Goal: Communication & Community: Share content

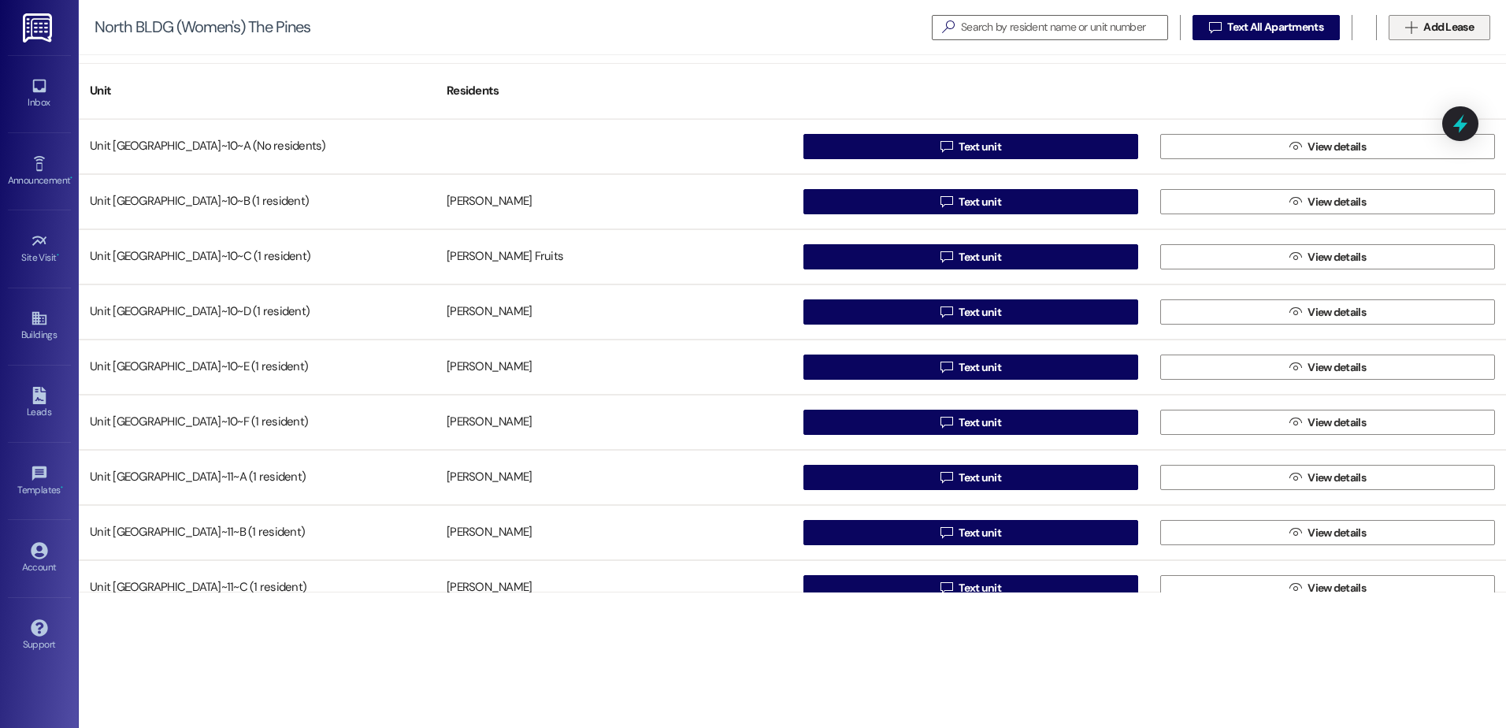
click at [1452, 17] on button " Add Lease" at bounding box center [1440, 27] width 102 height 25
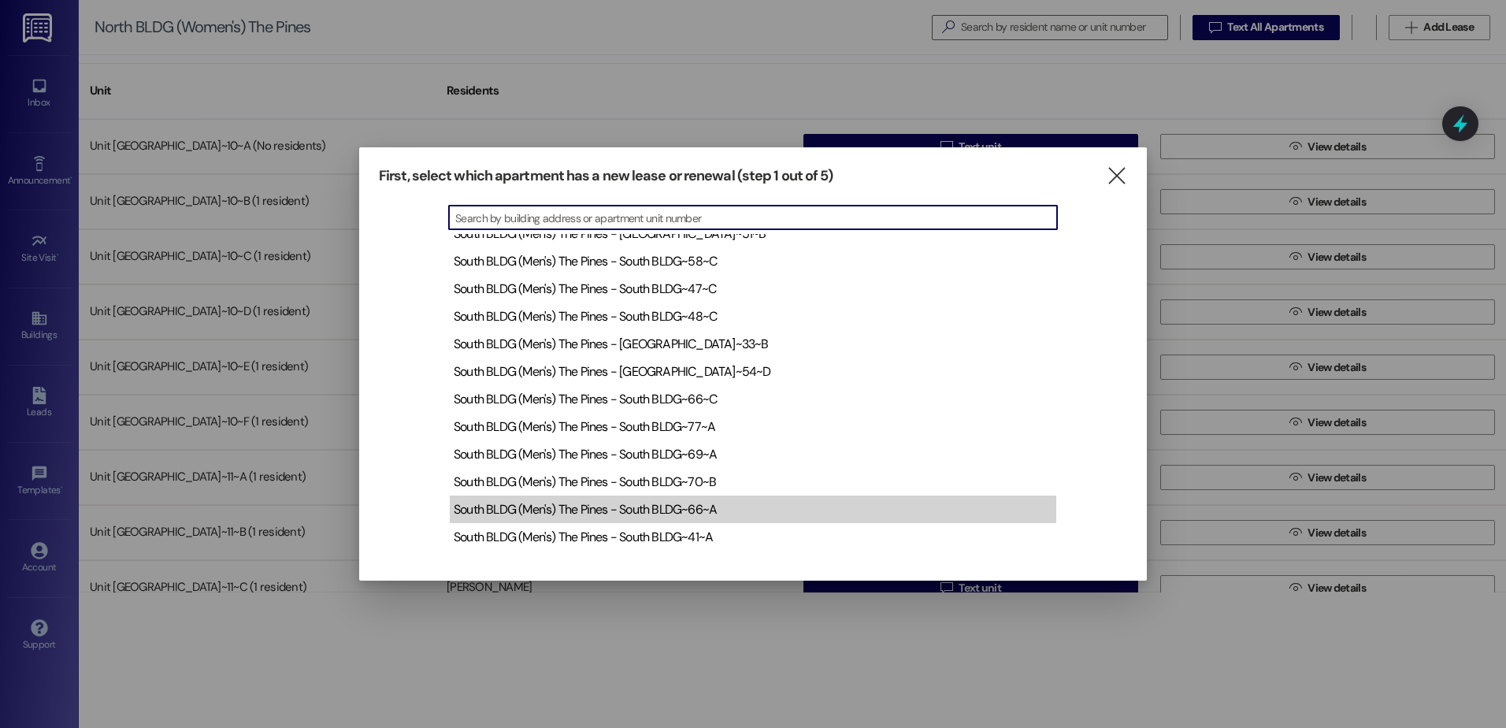
scroll to position [1181, 0]
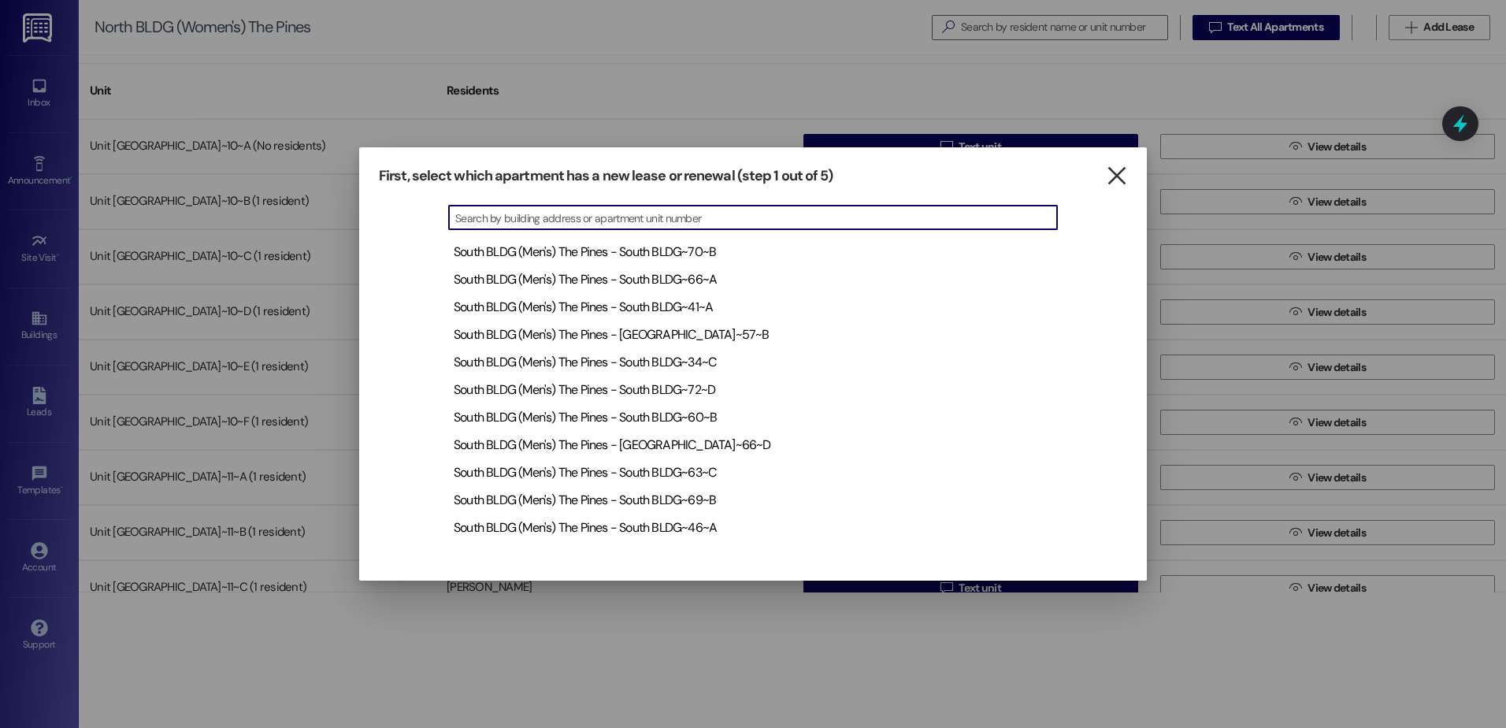
click at [1122, 172] on icon "" at bounding box center [1116, 176] width 21 height 17
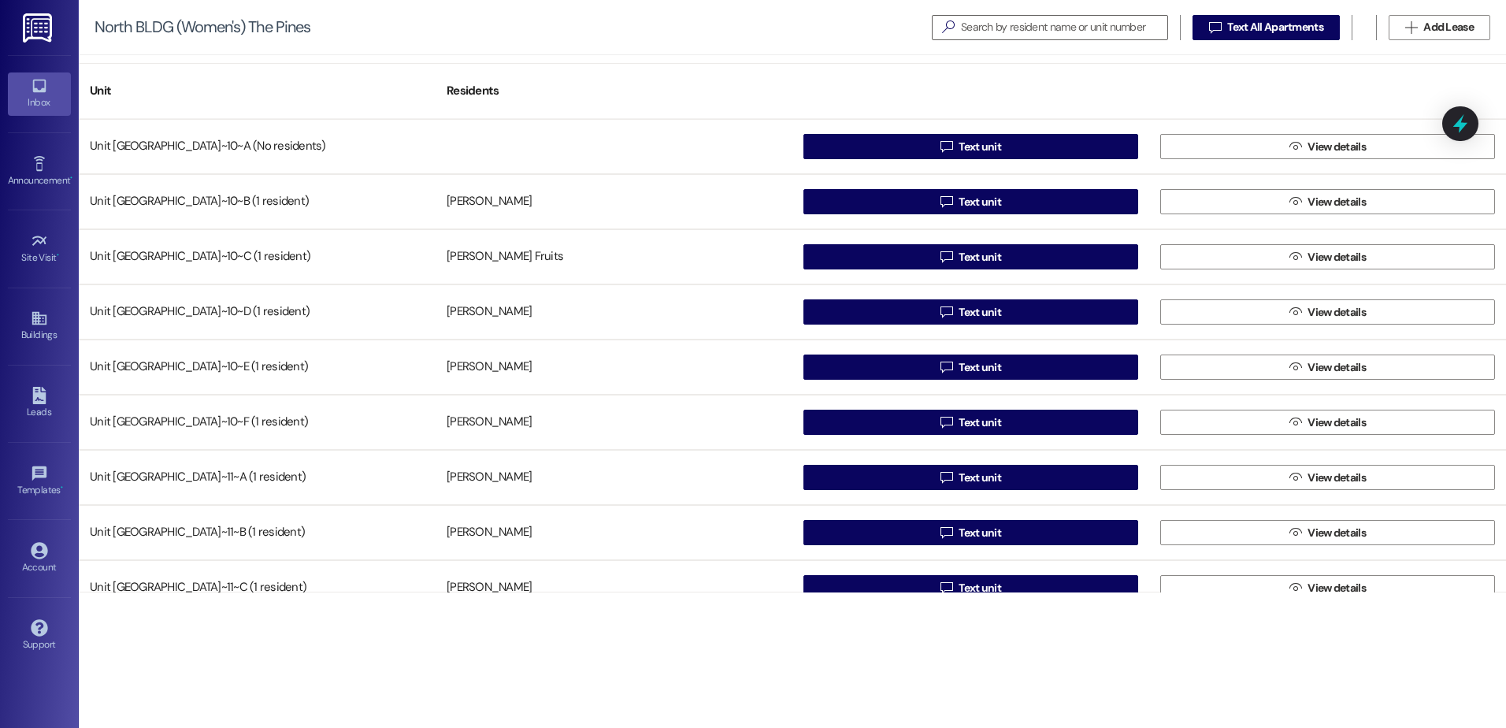
click at [39, 97] on div "Inbox" at bounding box center [39, 103] width 79 height 16
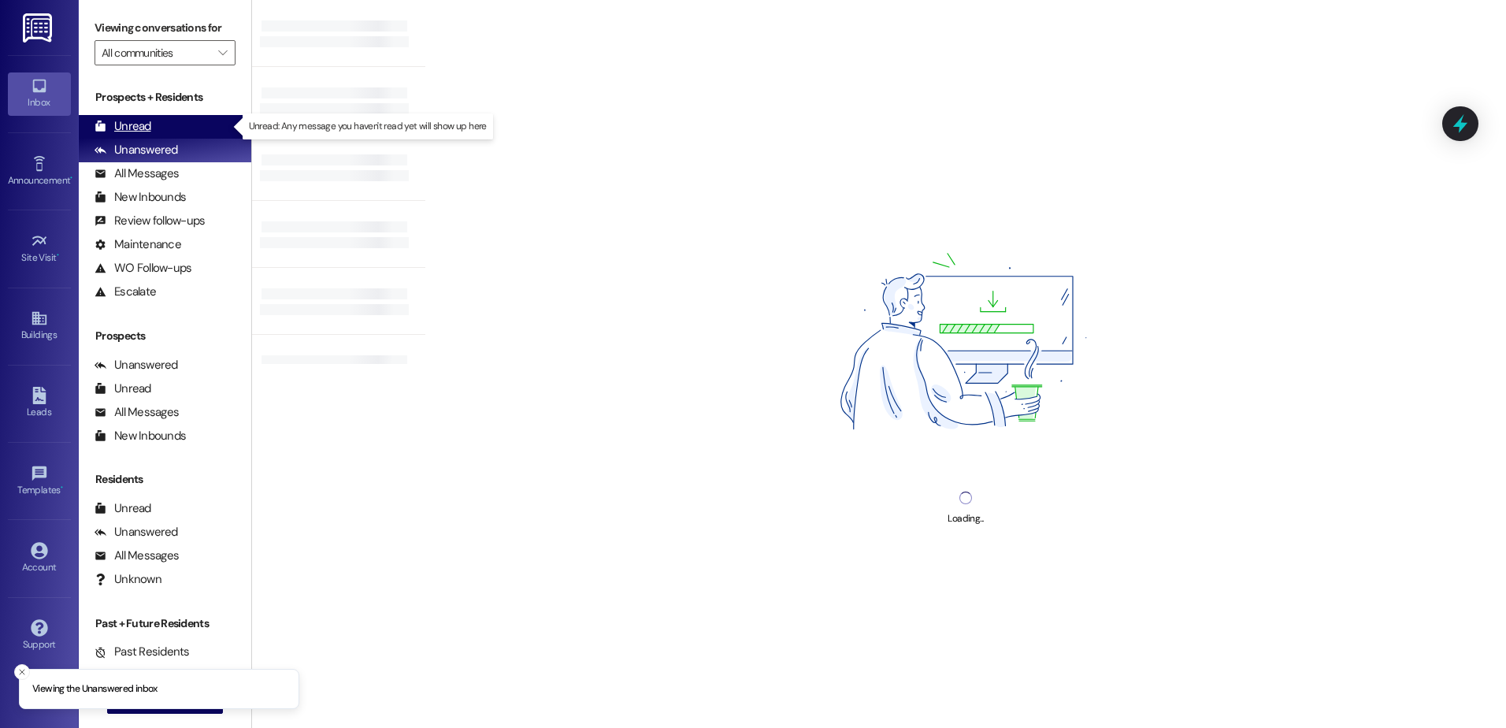
click at [172, 122] on div "Unread (0)" at bounding box center [165, 127] width 172 height 24
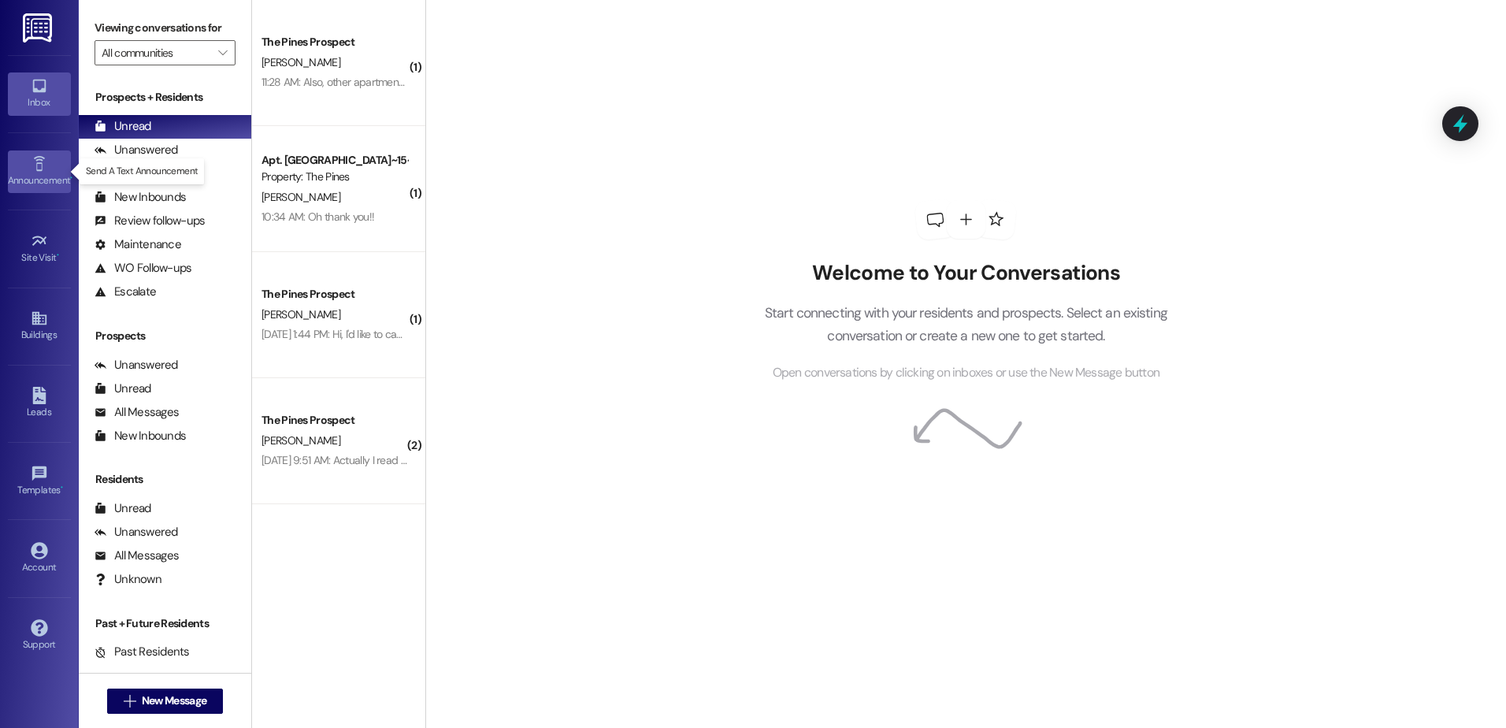
click at [45, 183] on div "Announcement •" at bounding box center [39, 180] width 79 height 16
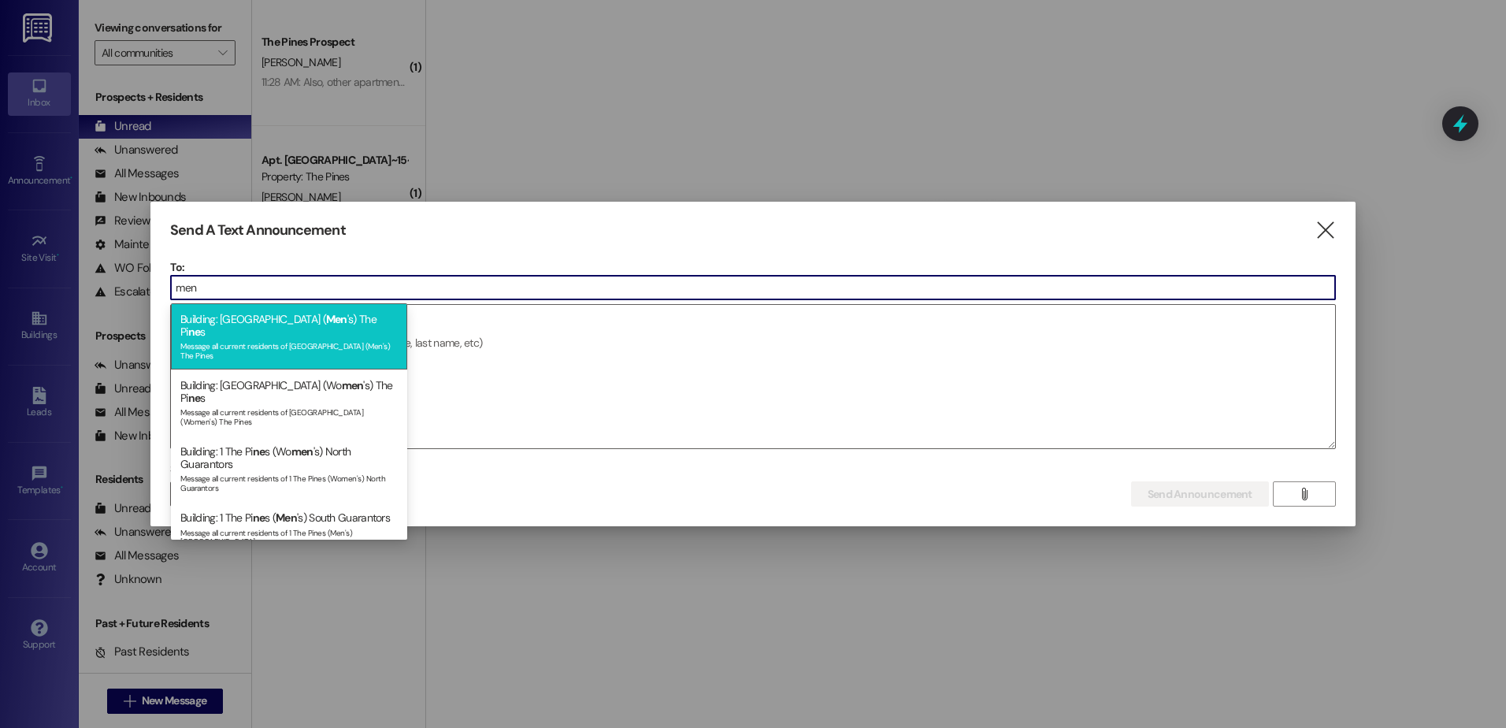
type input "men"
click at [330, 323] on div "Building: South BLDG ( Men 's) The Pi ne s Message all current residents of [GE…" at bounding box center [289, 336] width 236 height 66
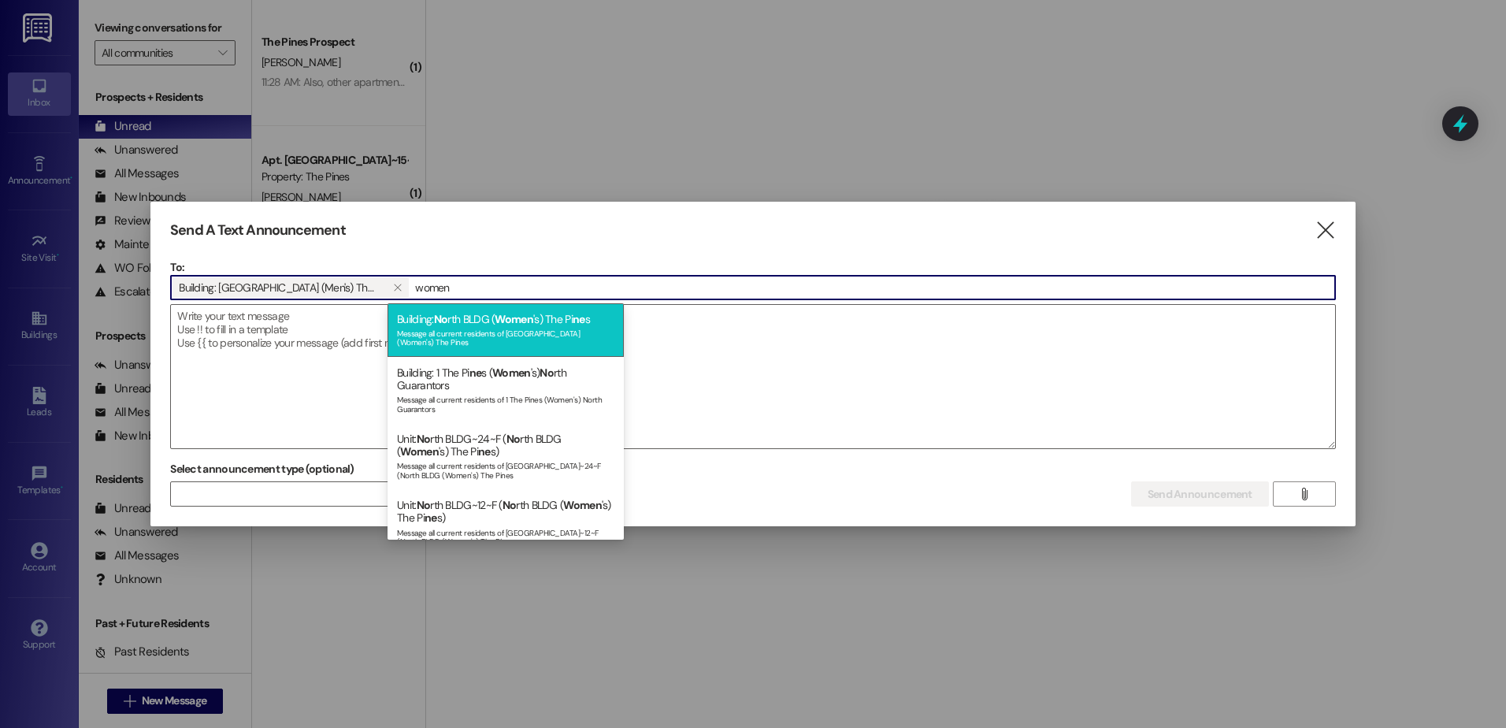
type input "women"
click at [511, 329] on div "Message all current residents of [GEOGRAPHIC_DATA] (Women's) The Pines" at bounding box center [505, 336] width 217 height 22
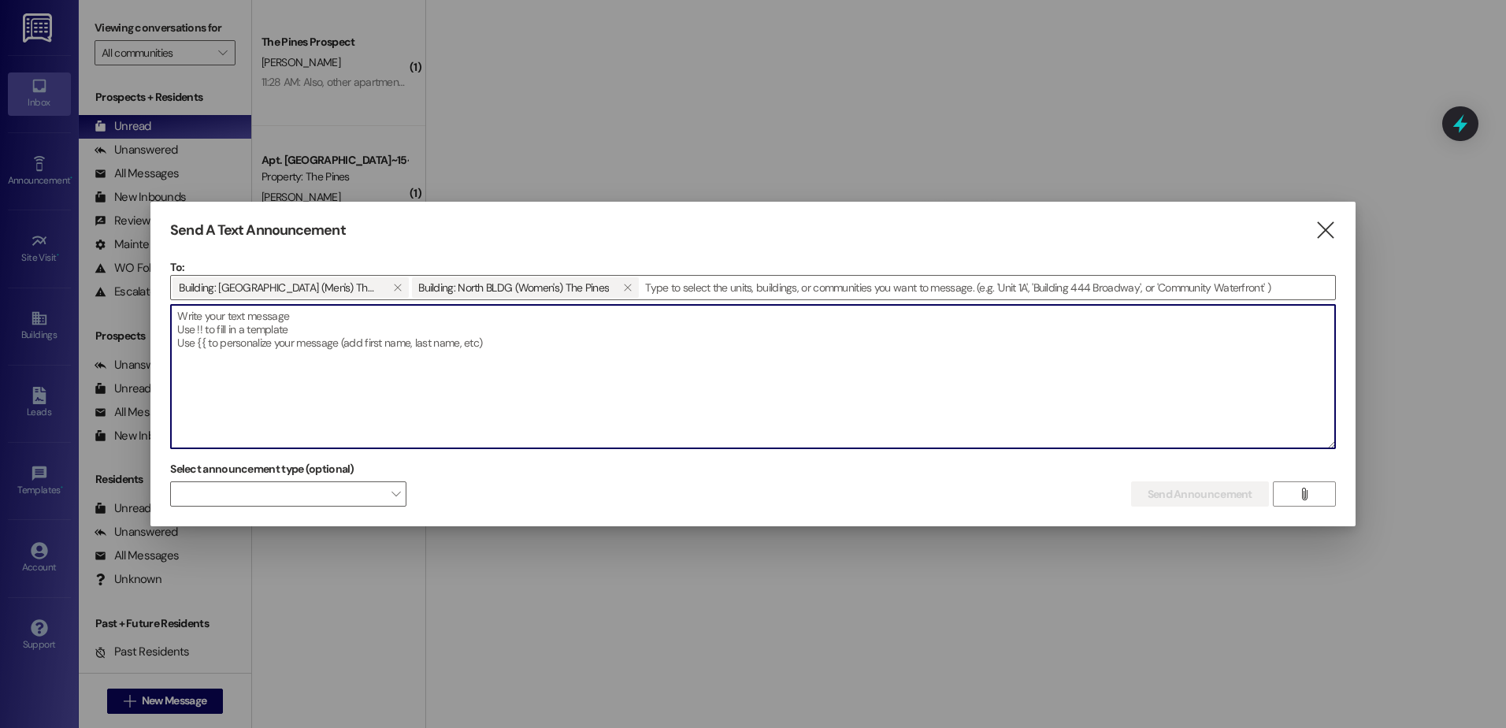
click at [420, 332] on textarea at bounding box center [753, 376] width 1164 height 143
click at [427, 330] on textarea at bounding box center [753, 376] width 1164 height 143
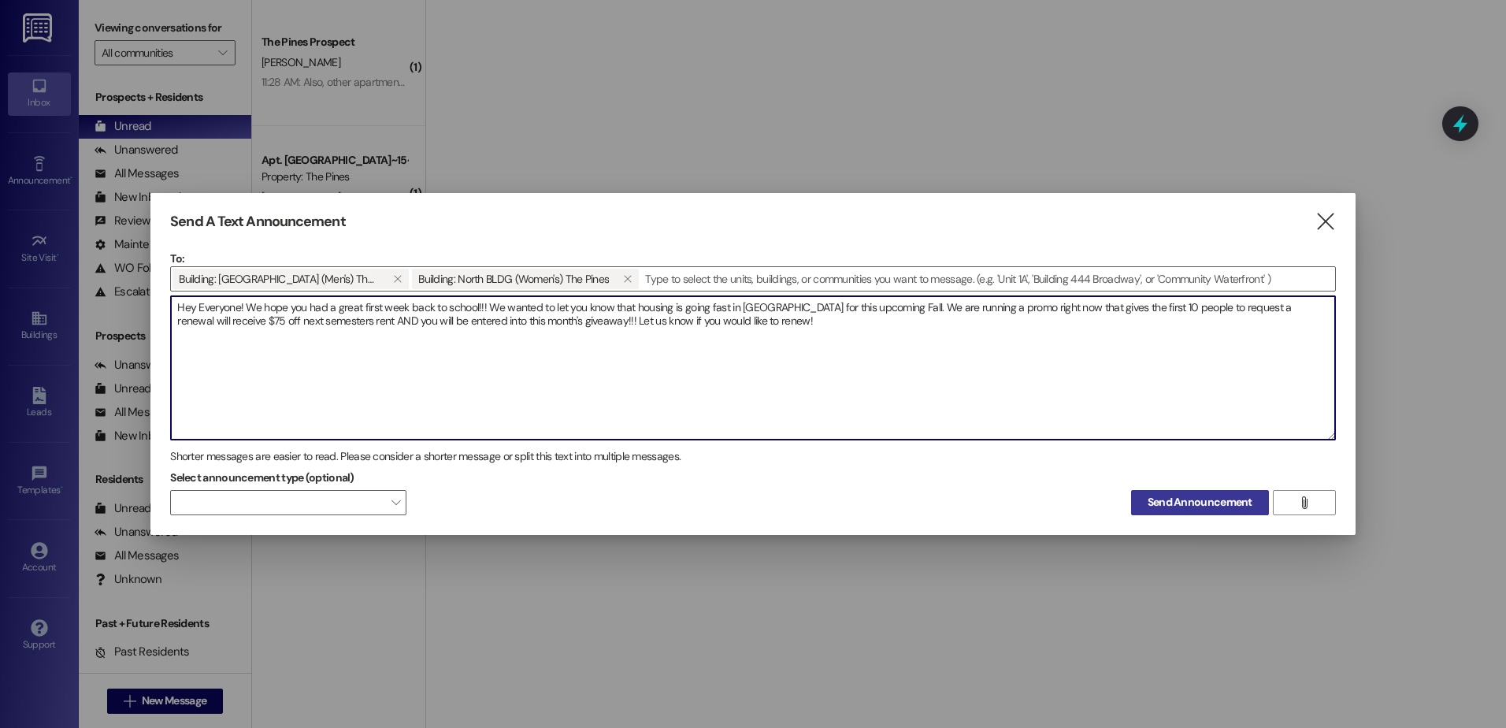
type textarea "Hey Everyone! We hope you had a great first week back to school!!! We wanted to…"
click at [1185, 500] on span "Send Announcement" at bounding box center [1200, 502] width 105 height 17
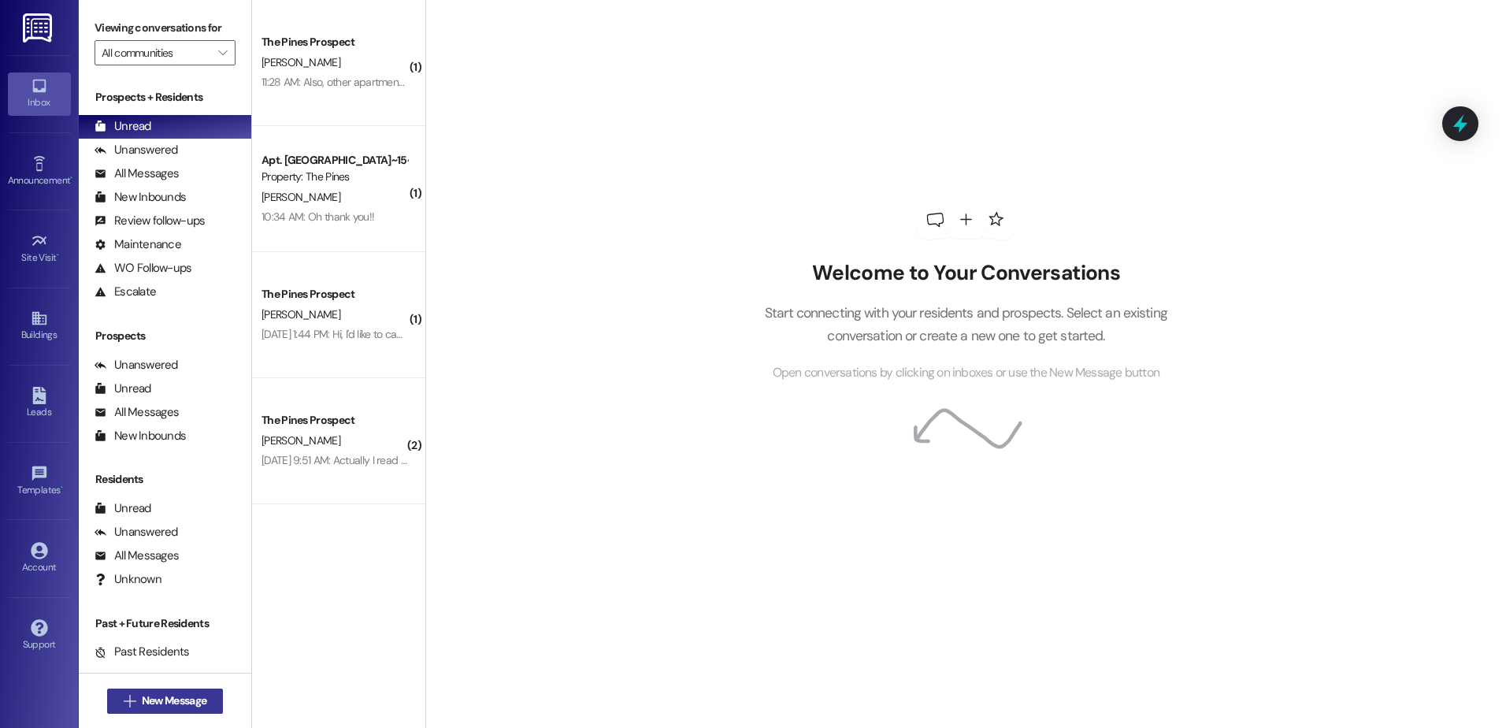
click at [181, 706] on span "New Message" at bounding box center [174, 700] width 65 height 17
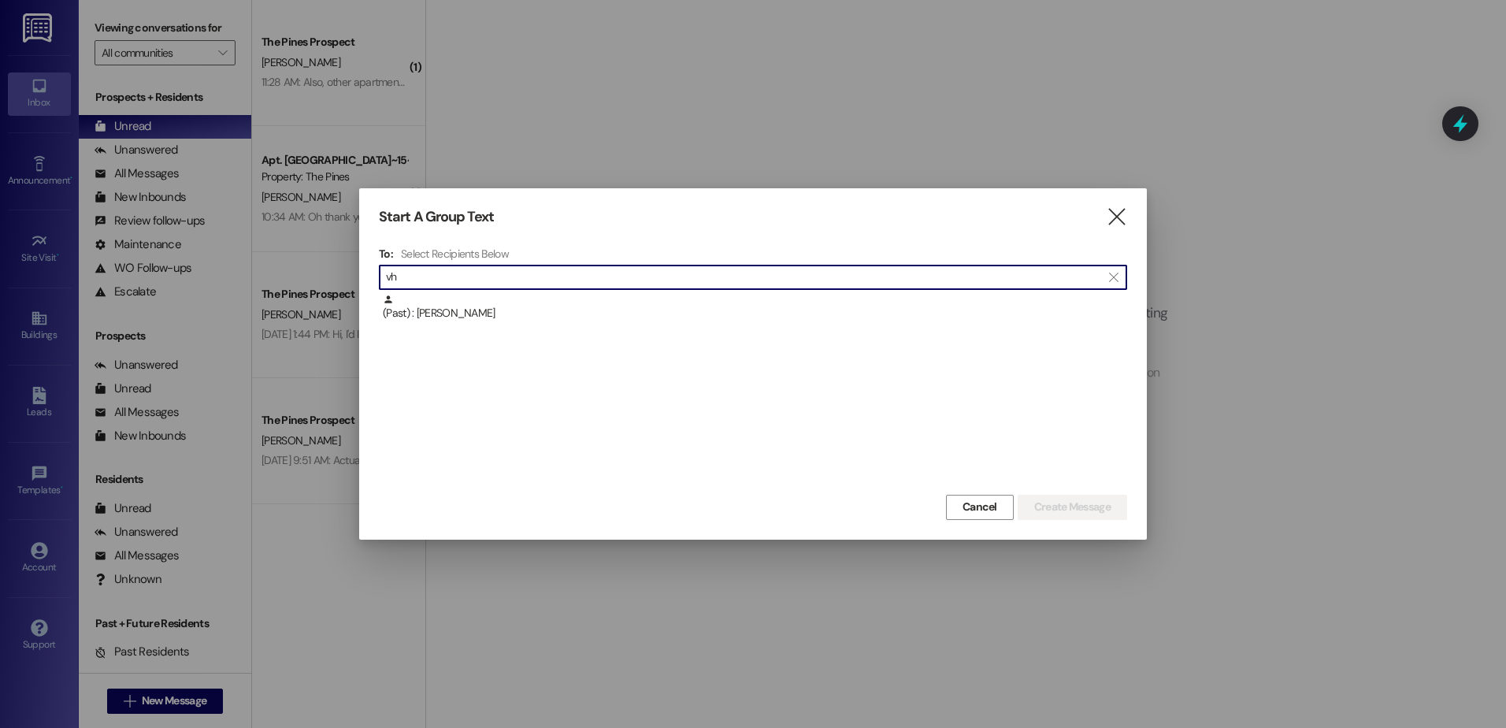
type input "v"
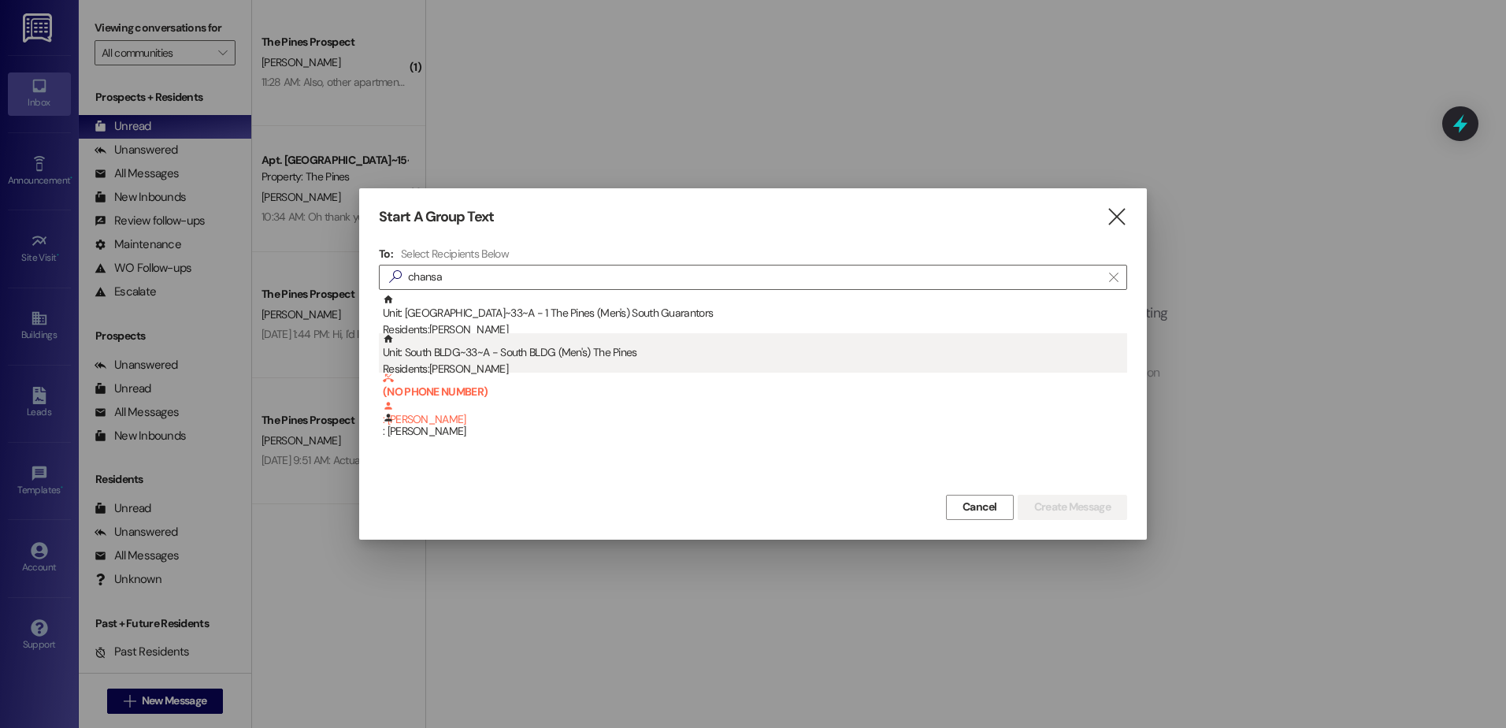
click at [504, 358] on div "Unit: South BLDG~33~A - South BLDG (Men's) The Pines Residents: [PERSON_NAME]" at bounding box center [755, 355] width 744 height 45
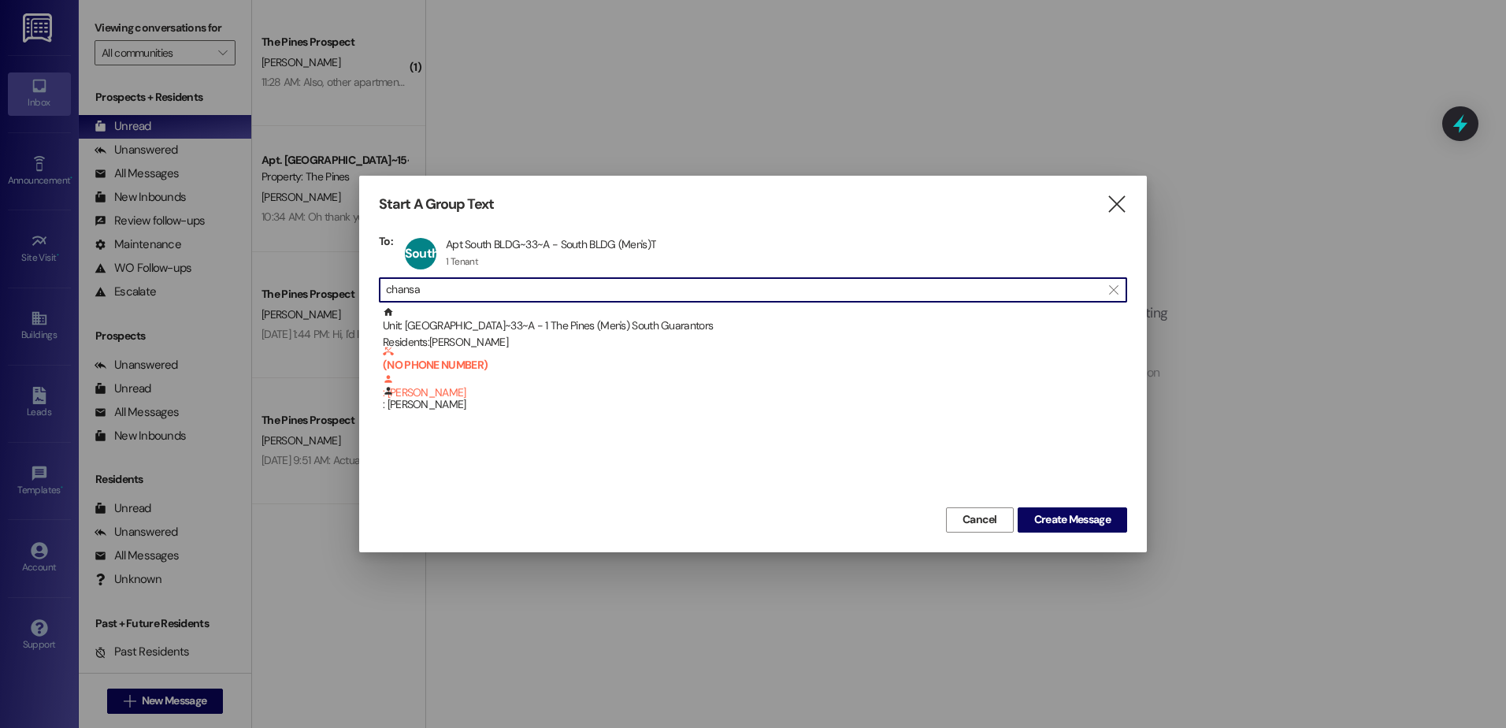
click at [491, 291] on input "chansa" at bounding box center [743, 290] width 715 height 22
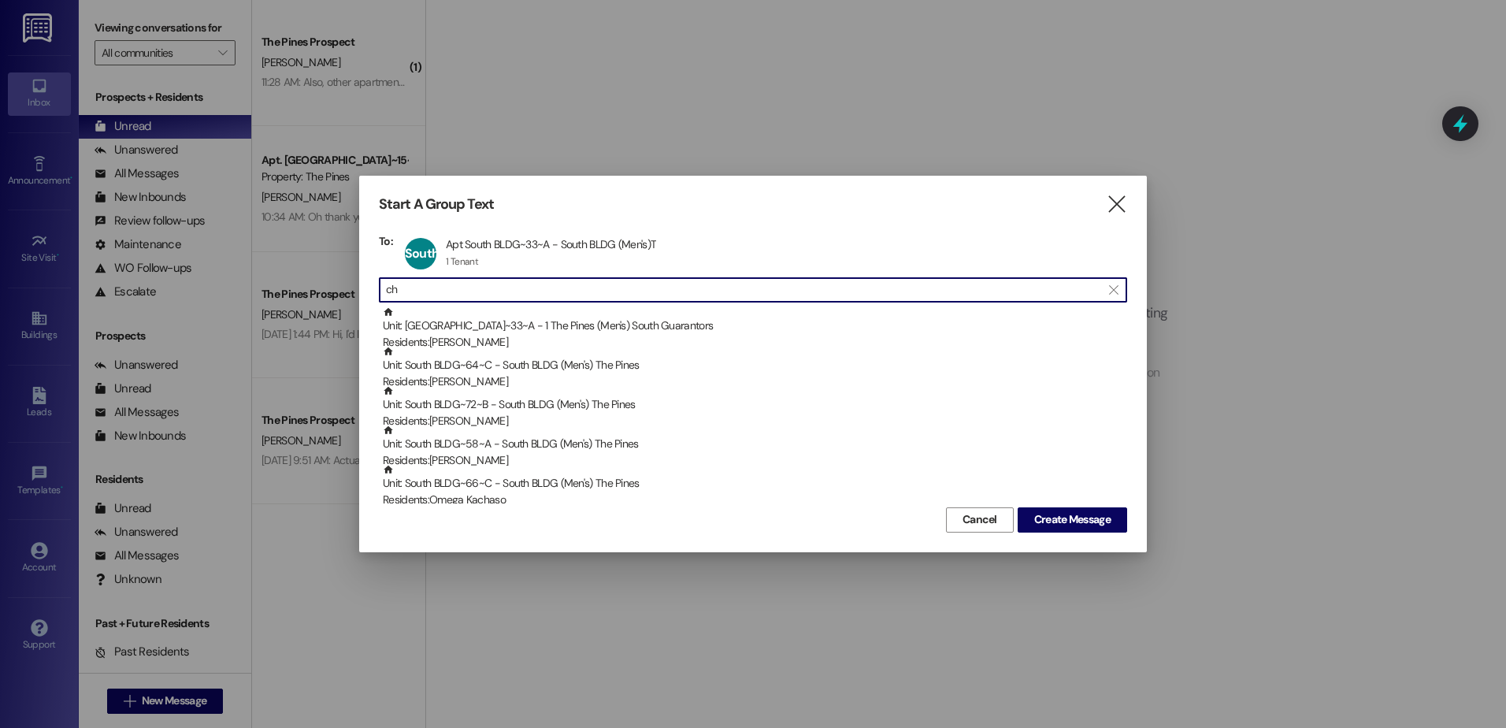
type input "c"
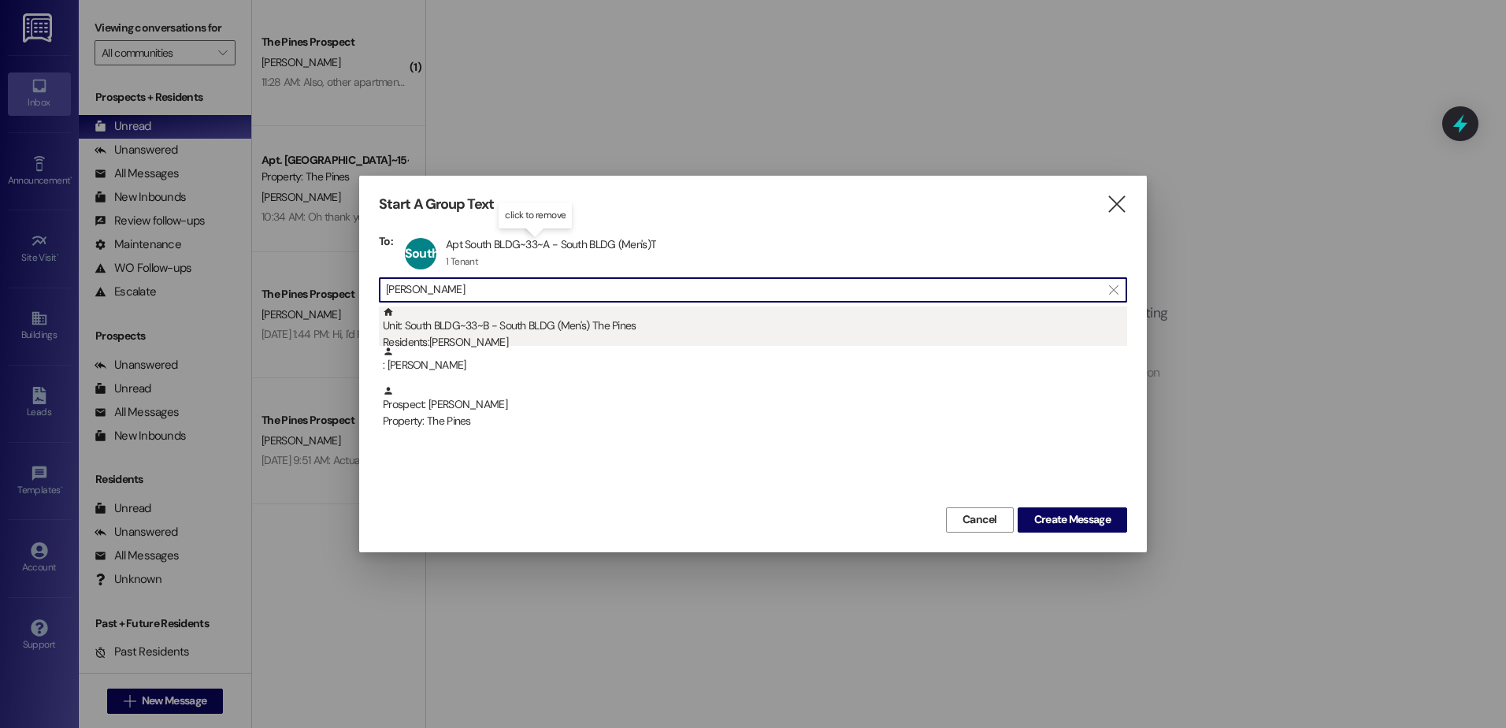
type input "[PERSON_NAME]"
click at [488, 333] on div "Unit: [GEOGRAPHIC_DATA]~33~B - South BLDG (Men's) The Pines Residents: [PERSON_…" at bounding box center [755, 328] width 744 height 45
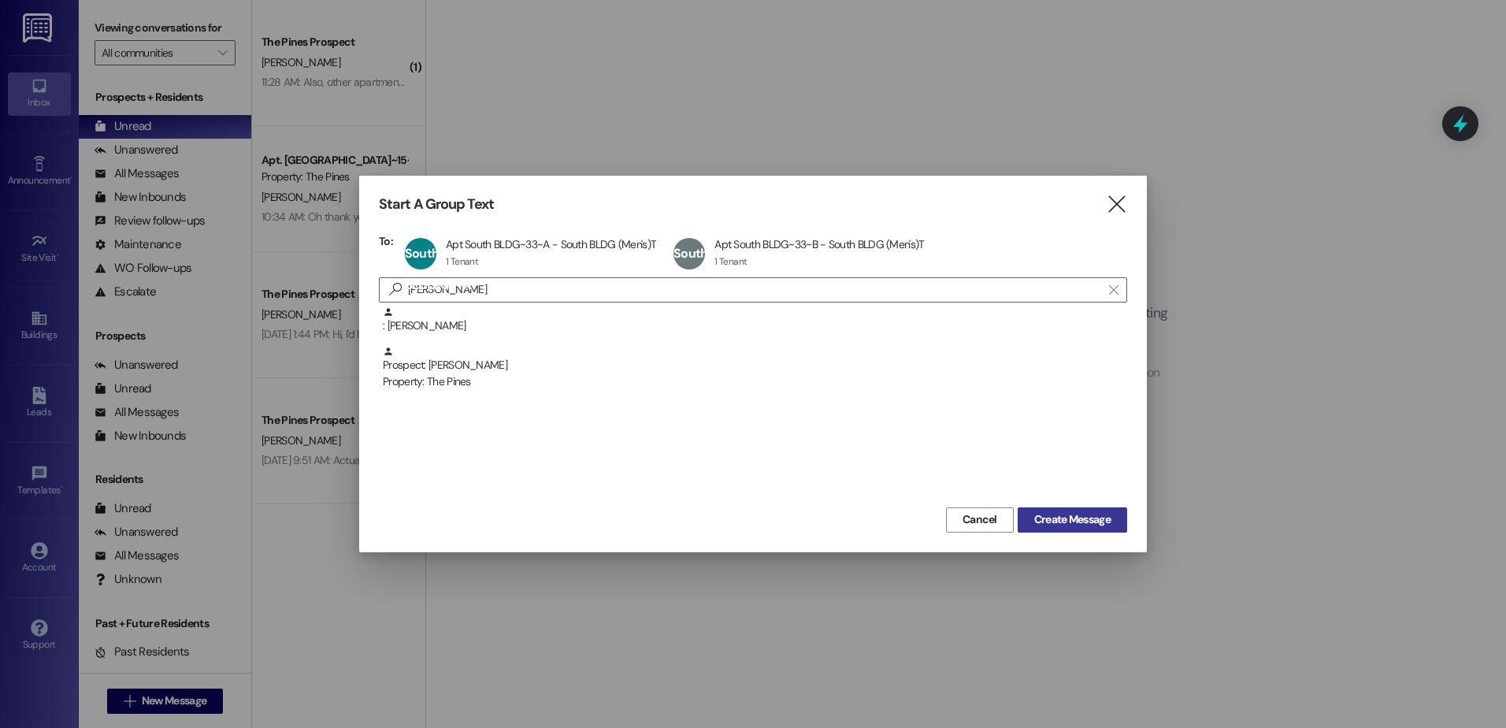
click at [1081, 526] on span "Create Message" at bounding box center [1072, 519] width 76 height 17
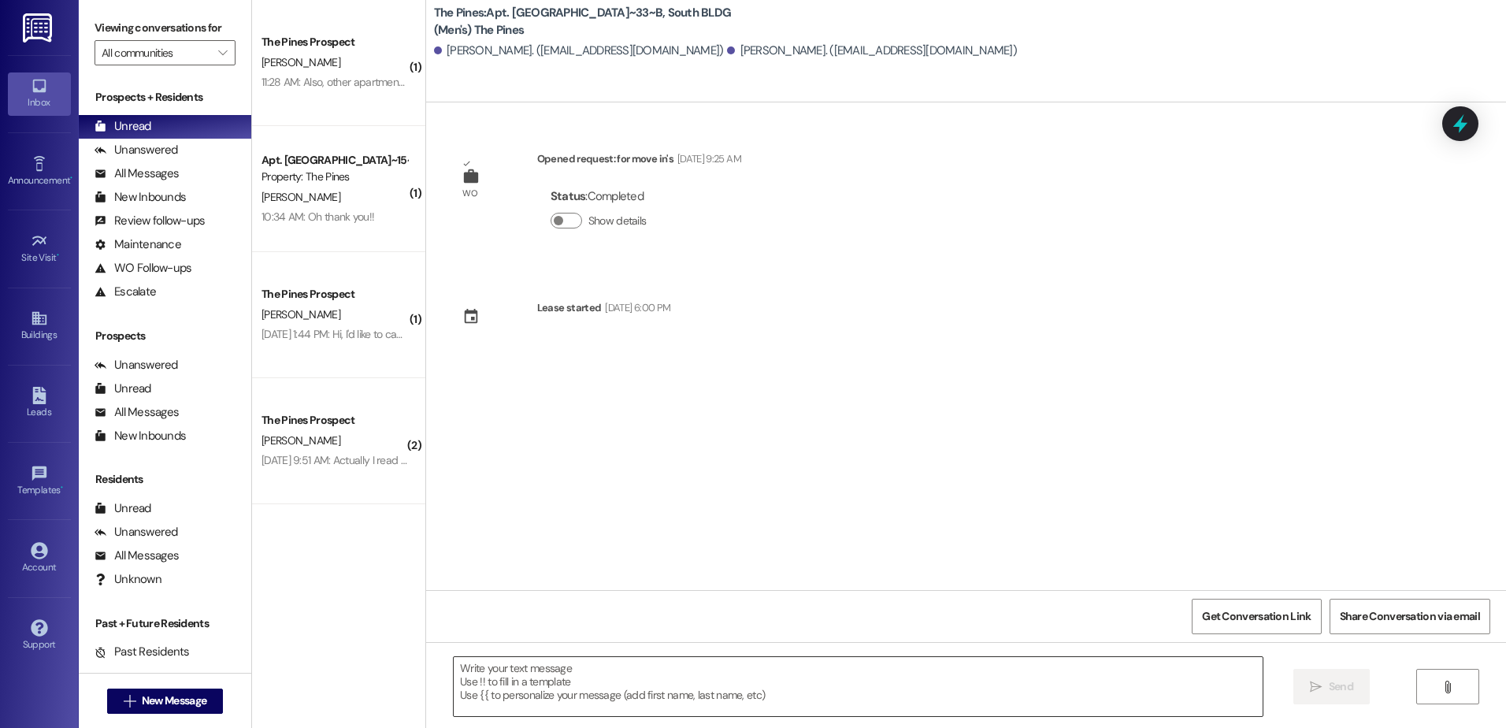
click at [565, 662] on textarea at bounding box center [858, 686] width 808 height 59
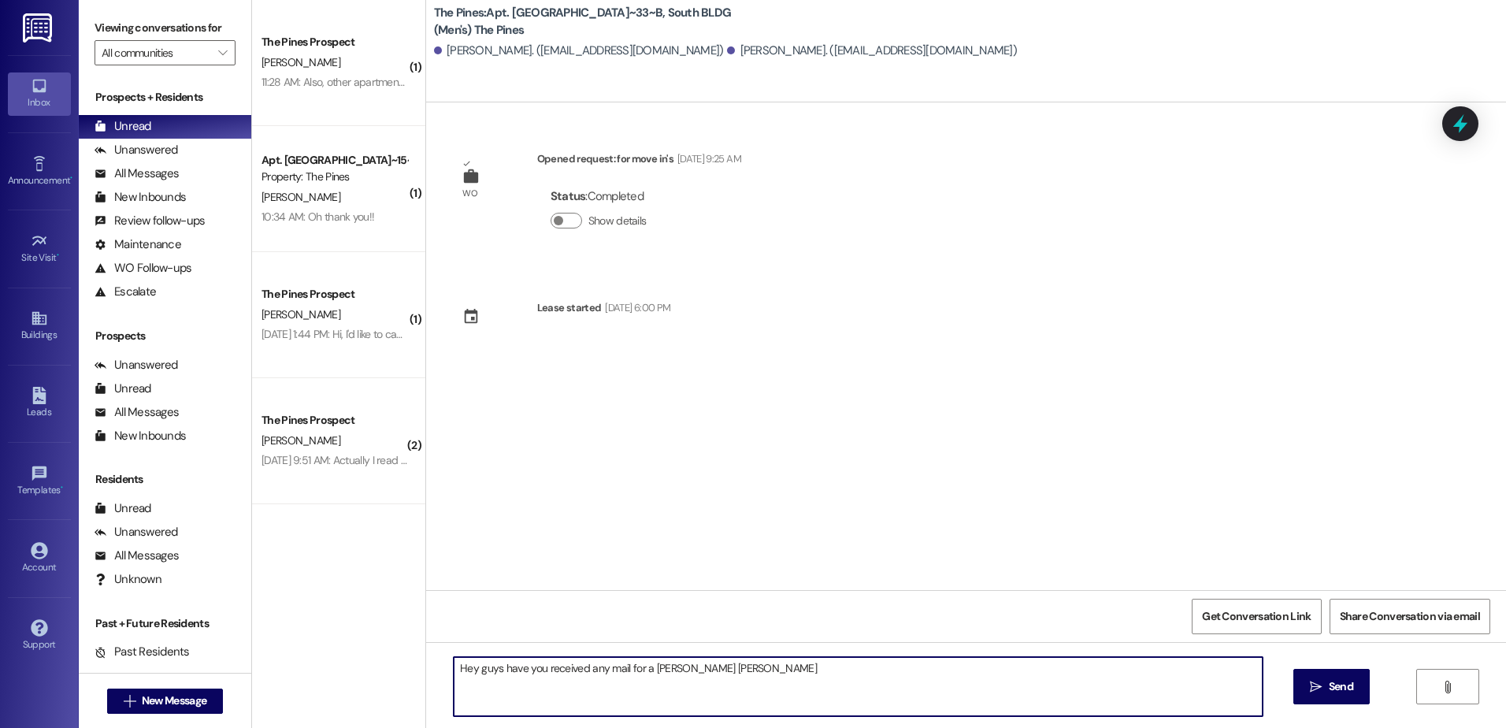
type textarea "Hey guys have you received any mail for a [PERSON_NAME] [PERSON_NAME]?"
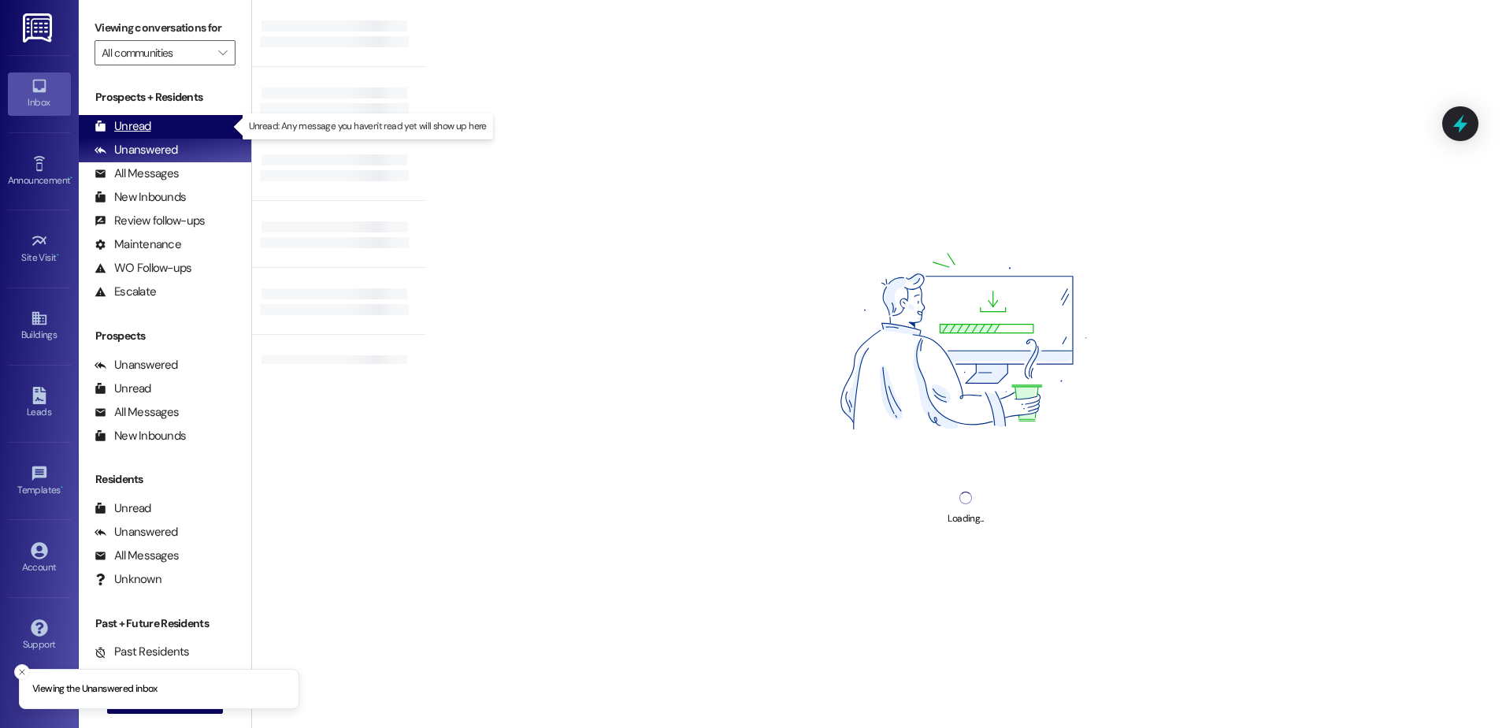
click at [163, 122] on div "Unread (0)" at bounding box center [165, 127] width 172 height 24
